Goal: Task Accomplishment & Management: Manage account settings

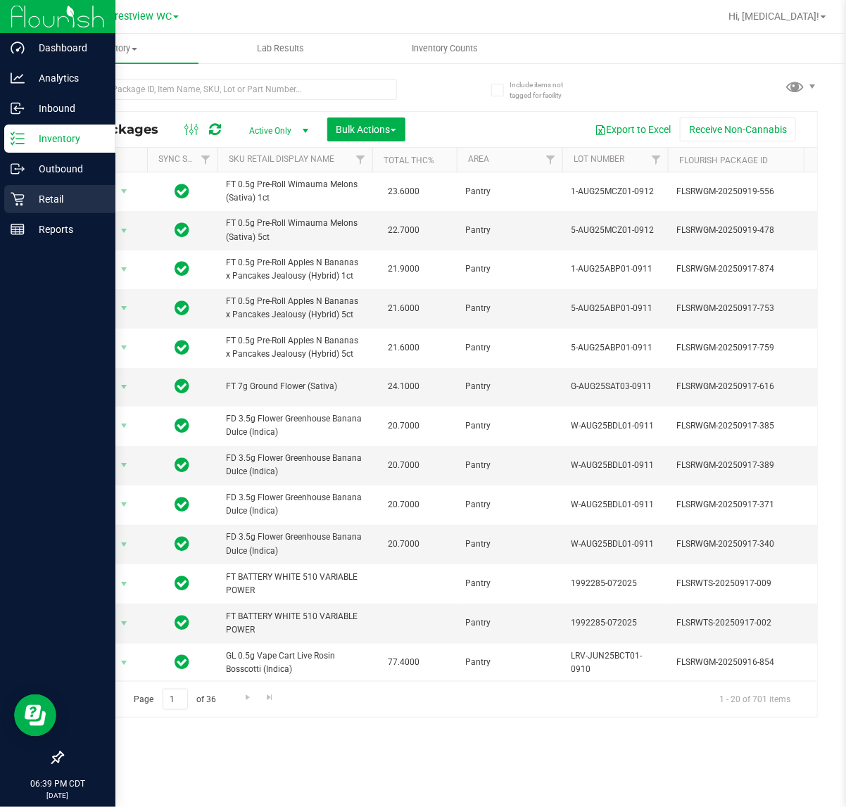
click at [32, 208] on div "Retail" at bounding box center [59, 199] width 111 height 28
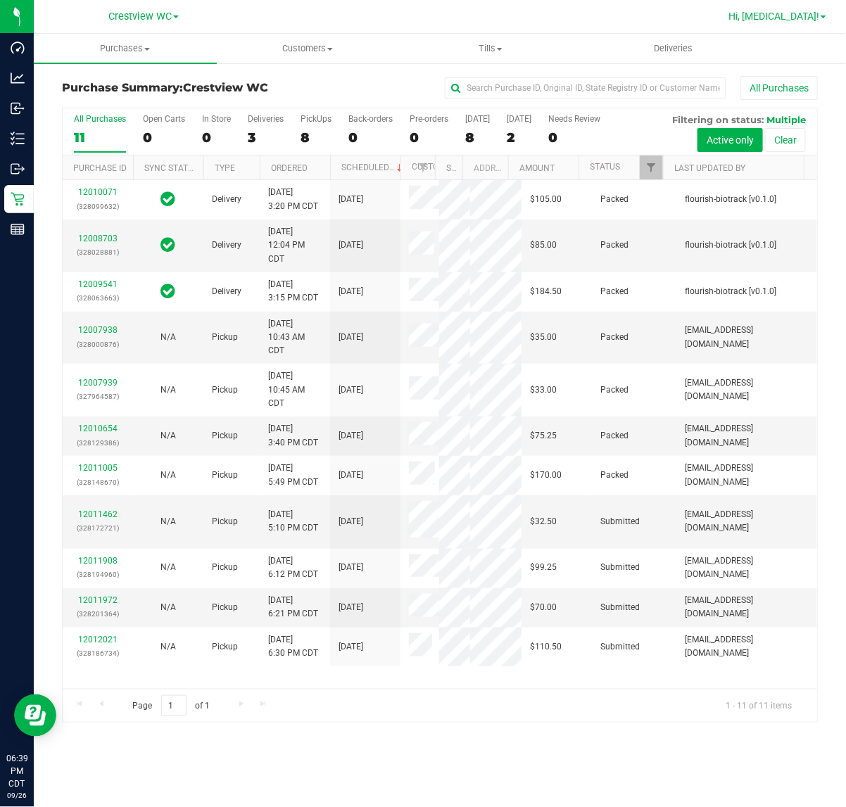
click at [814, 15] on span "Hi, [MEDICAL_DATA]!" at bounding box center [773, 16] width 91 height 11
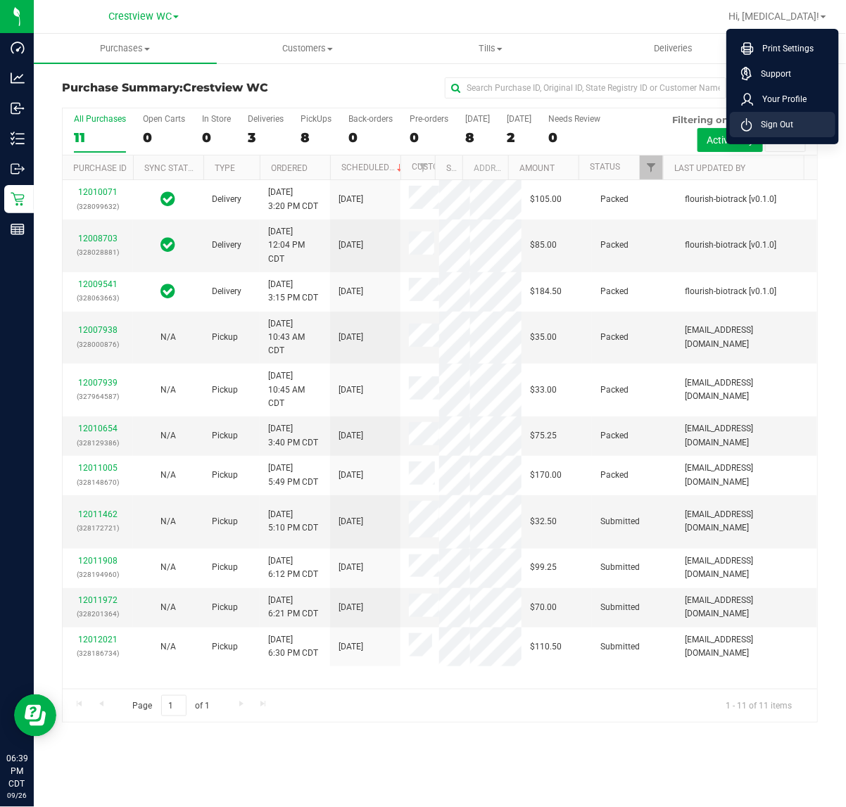
click at [775, 125] on span "Sign Out" at bounding box center [772, 124] width 41 height 14
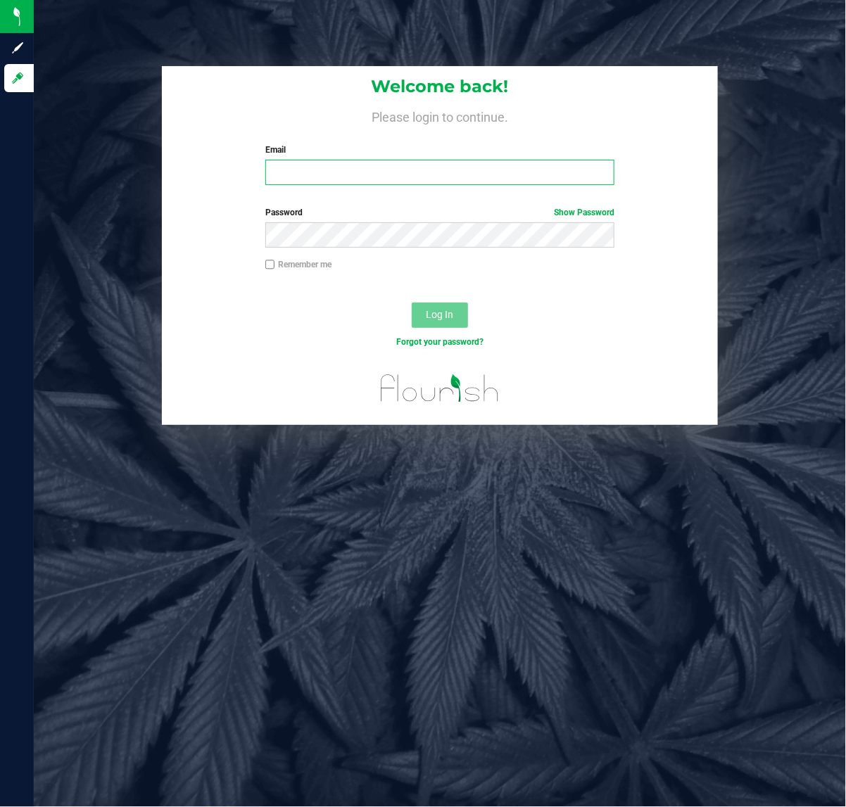
click at [359, 176] on input "Email" at bounding box center [439, 172] width 349 height 25
type input "[EMAIL_ADDRESS][DOMAIN_NAME]"
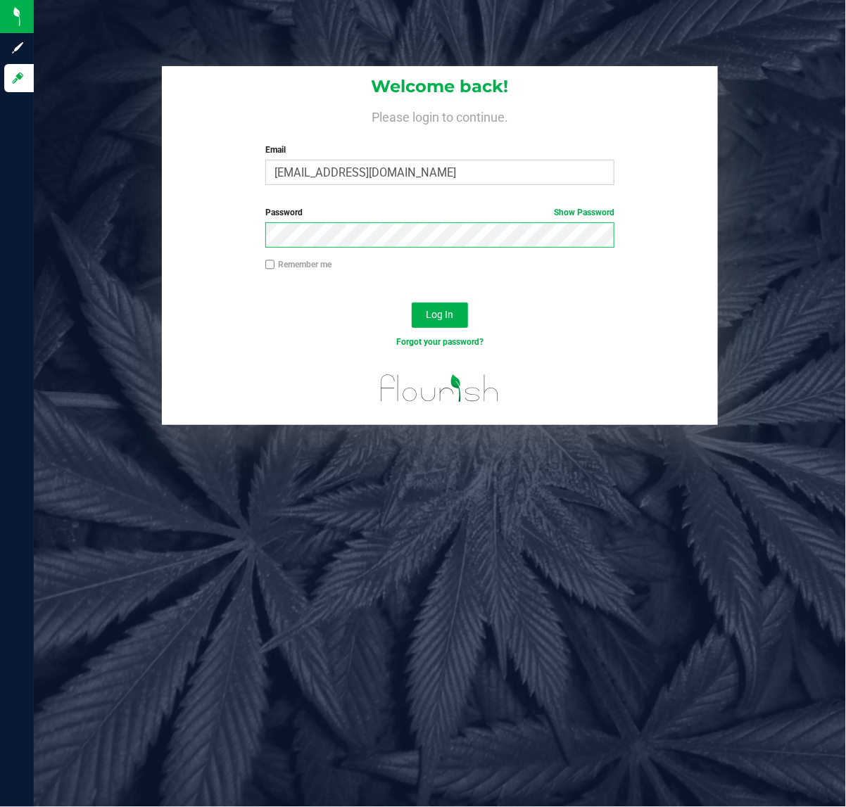
click at [412, 303] on button "Log In" at bounding box center [440, 315] width 56 height 25
